Goal: Information Seeking & Learning: Learn about a topic

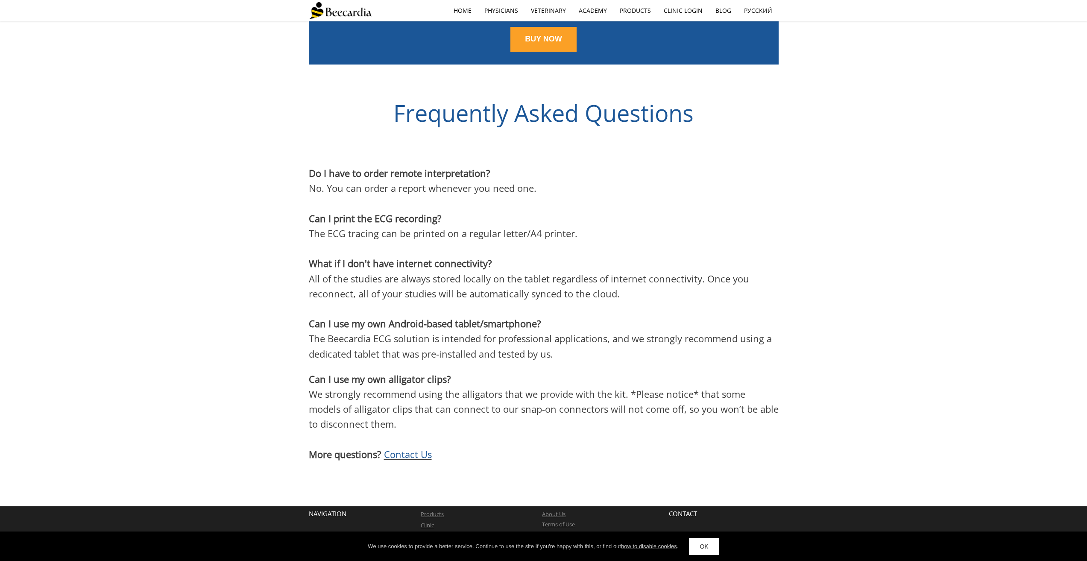
click at [521, 387] on span "We strongly recommend using the alligators that we provide with the kit. *Pleas…" at bounding box center [544, 408] width 470 height 43
click at [488, 272] on span "All of the studies are always stored locally on the tablet regardless of intern…" at bounding box center [529, 286] width 440 height 28
click at [487, 272] on span "All of the studies are always stored locally on the tablet regardless of intern…" at bounding box center [529, 286] width 440 height 28
click at [470, 272] on span "All of the studies are always stored locally on the tablet regardless of intern…" at bounding box center [529, 286] width 440 height 28
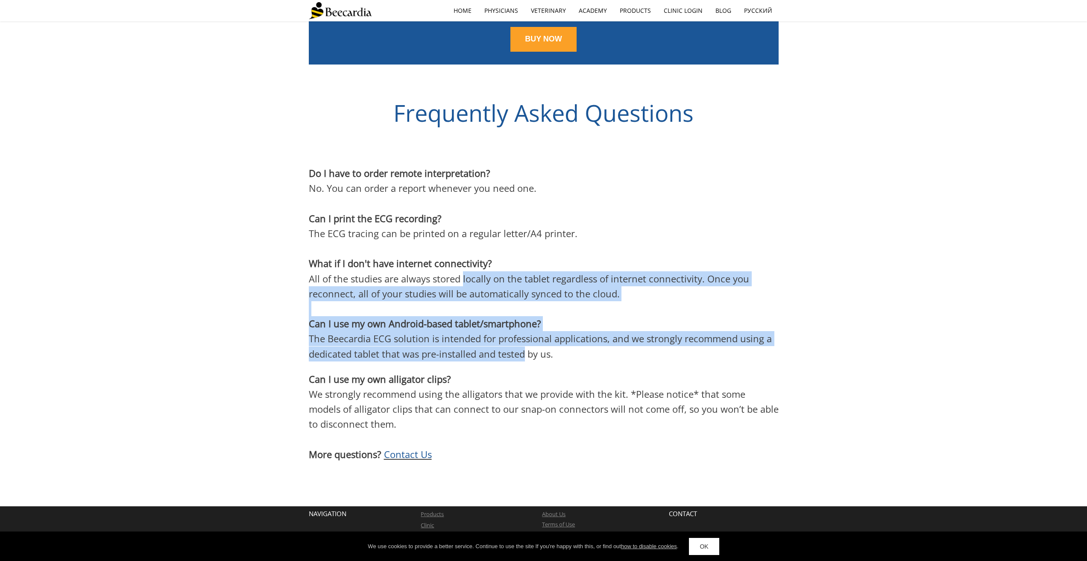
drag, startPoint x: 470, startPoint y: 242, endPoint x: 500, endPoint y: 320, distance: 84.0
click at [500, 320] on div "Do I have to order remote interpretation? No. You can order a report whenever y…" at bounding box center [544, 314] width 470 height 296
click at [500, 332] on span "The Beecardia ECG solution is intended for professional applications, and we st…" at bounding box center [540, 346] width 463 height 28
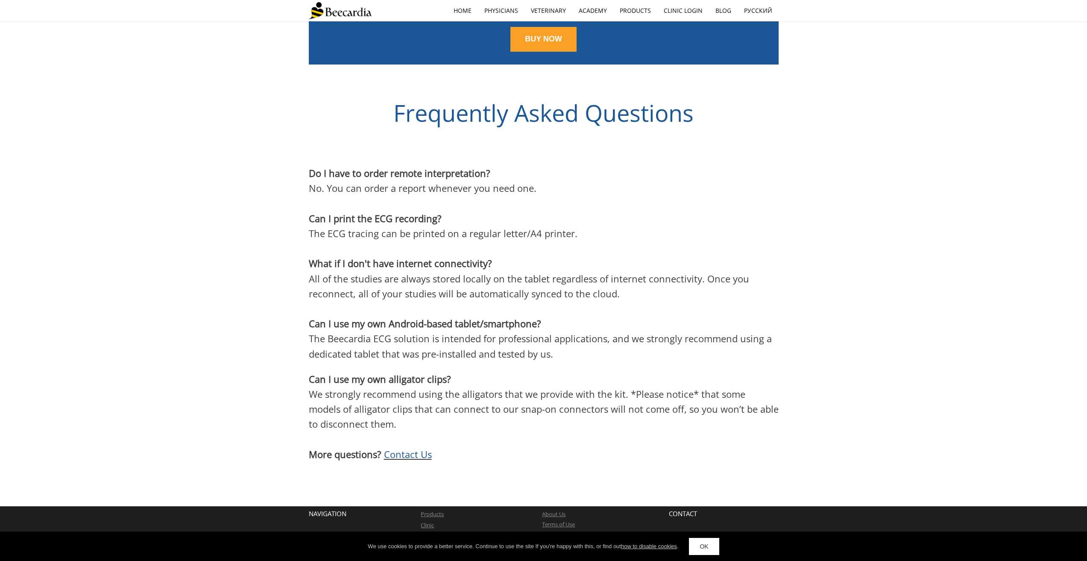
drag, startPoint x: 500, startPoint y: 319, endPoint x: 494, endPoint y: 312, distance: 9.4
click at [494, 331] on p "The Beecardia ECG solution is intended for professional applications, and we st…" at bounding box center [544, 346] width 470 height 30
drag, startPoint x: 494, startPoint y: 311, endPoint x: 483, endPoint y: 320, distance: 13.7
click at [494, 331] on p "The Beecardia ECG solution is intended for professional applications, and we st…" at bounding box center [544, 346] width 470 height 30
